Goal: Navigation & Orientation: Find specific page/section

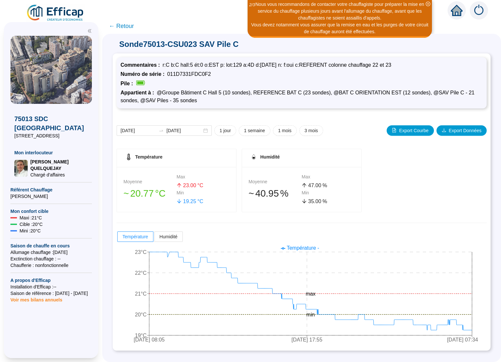
click at [428, 3] on icon "close-circle" at bounding box center [427, 4] width 5 height 5
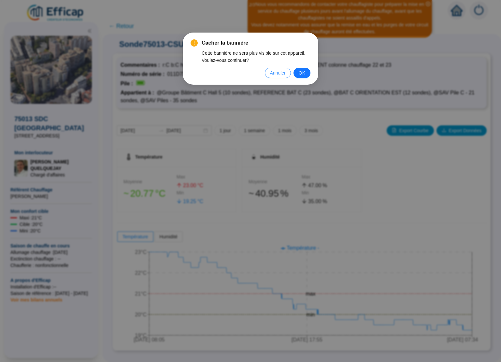
click at [280, 74] on span "Annuler" at bounding box center [278, 72] width 16 height 7
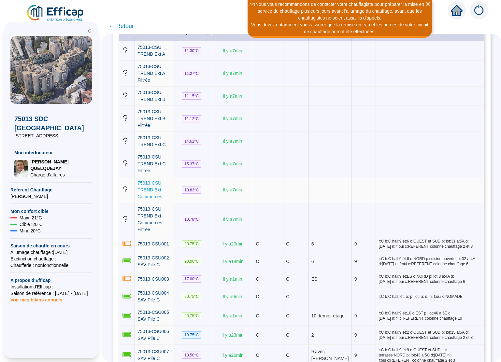
scroll to position [110, 0]
click at [158, 245] on span "75013-CSU001" at bounding box center [153, 244] width 32 height 5
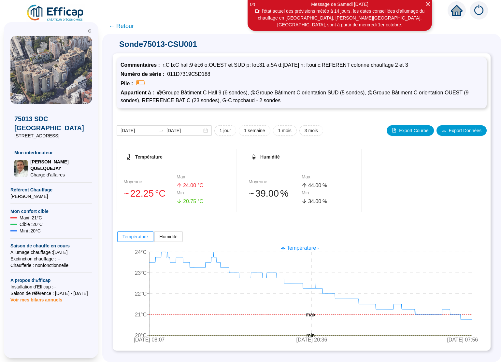
click at [115, 24] on span "← Retour" at bounding box center [121, 25] width 25 height 9
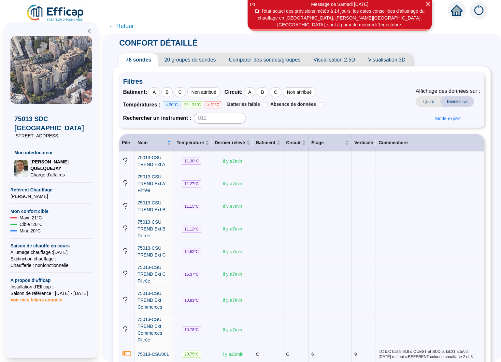
click at [455, 9] on icon "home" at bounding box center [457, 10] width 12 height 9
